Goal: Task Accomplishment & Management: Manage account settings

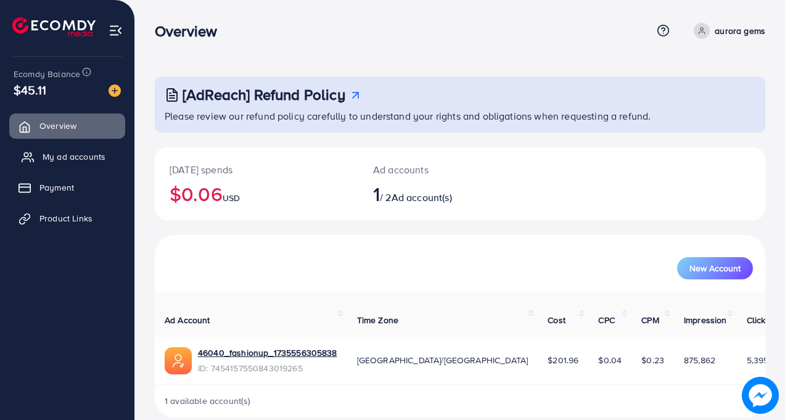
click at [83, 152] on span "My ad accounts" at bounding box center [74, 156] width 63 height 12
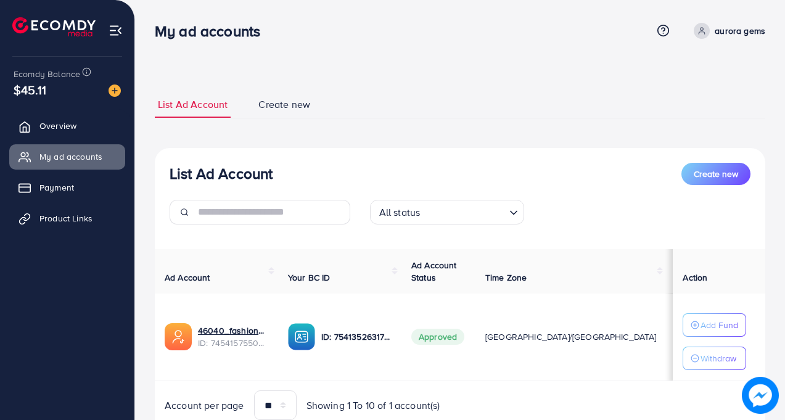
click at [580, 161] on div "List Ad Account Create new All status Loading... Ad Account Your BC ID Ad Accou…" at bounding box center [460, 291] width 610 height 287
